Goal: Find specific page/section: Locate item on page

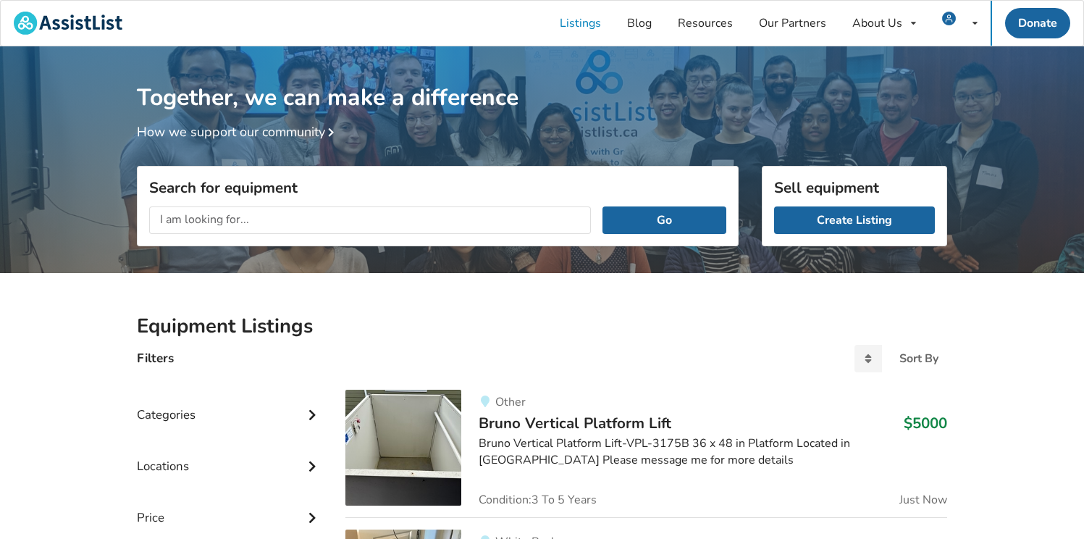
click at [364, 216] on input "text" at bounding box center [370, 220] width 442 height 28
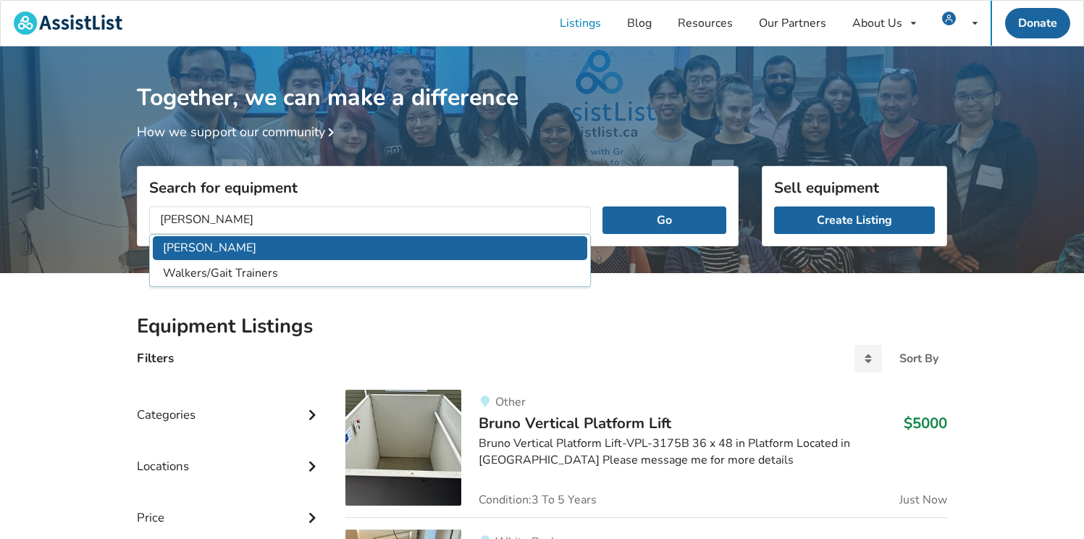
click at [347, 243] on li "[PERSON_NAME]" at bounding box center [370, 248] width 434 height 24
type input "[PERSON_NAME]"
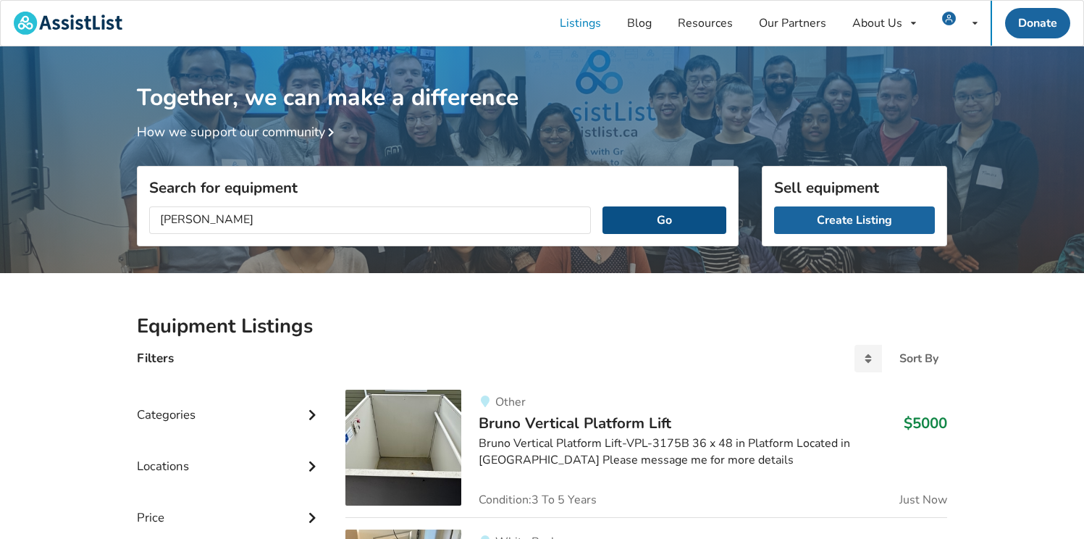
click at [629, 219] on button "Go" at bounding box center [664, 220] width 124 height 28
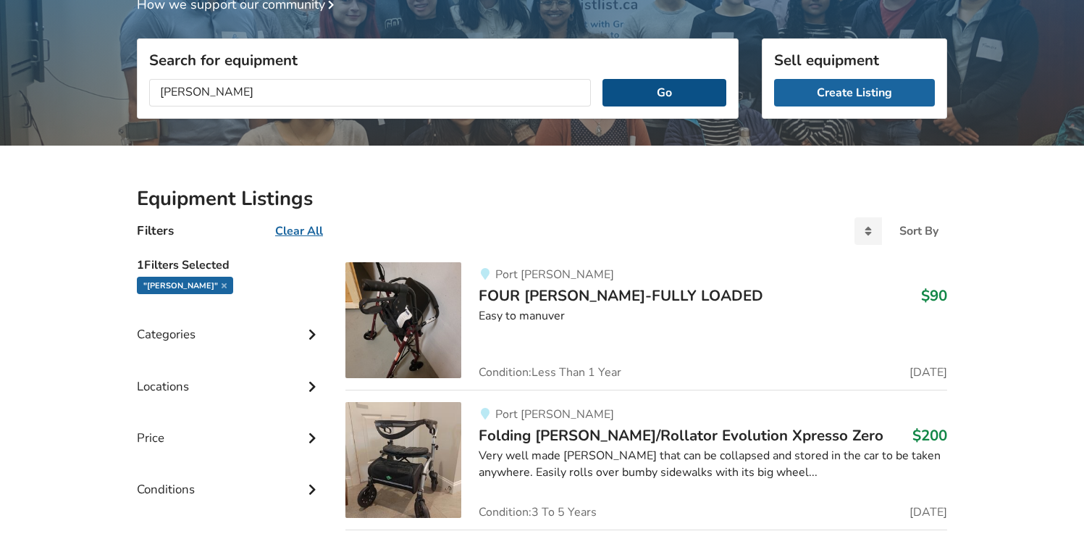
scroll to position [183, 0]
